Goal: Task Accomplishment & Management: Manage account settings

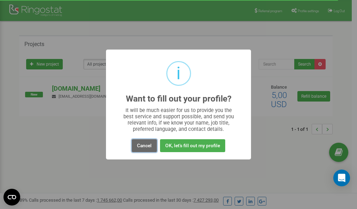
click at [142, 145] on button "Cancel" at bounding box center [144, 145] width 25 height 13
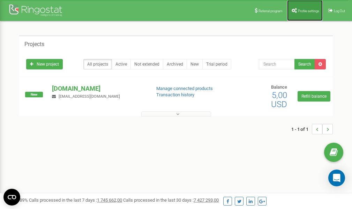
click at [305, 10] on span "Profile settings" at bounding box center [308, 11] width 21 height 4
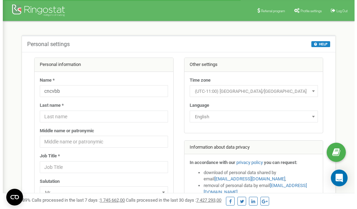
scroll to position [35, 0]
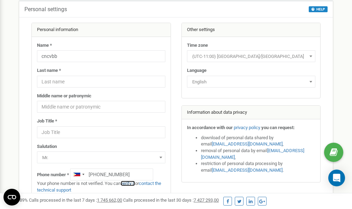
click at [132, 183] on link "verify it" at bounding box center [128, 183] width 14 height 5
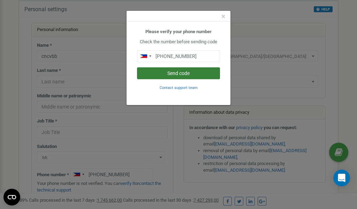
click at [180, 74] on button "Send code" at bounding box center [178, 73] width 83 height 12
